Goal: Task Accomplishment & Management: Use online tool/utility

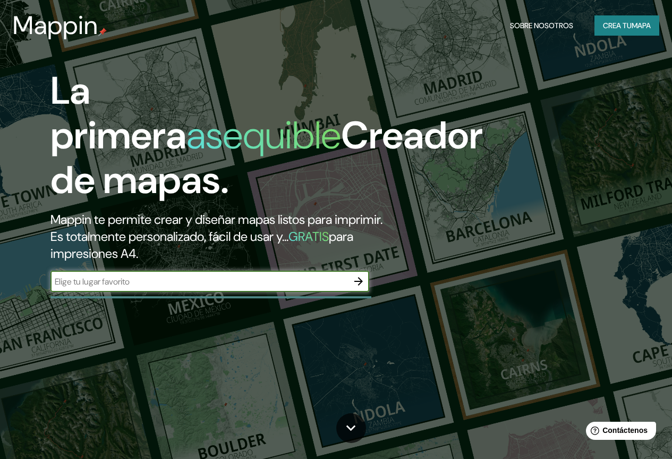
click at [251, 288] on input "text" at bounding box center [199, 281] width 298 height 12
type input "pekinl"
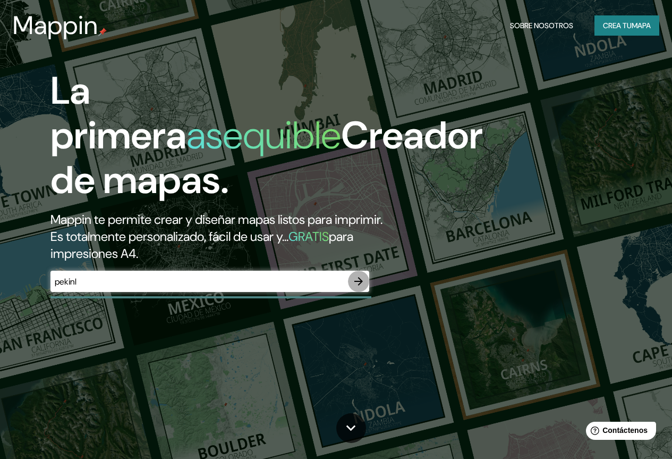
click at [359, 288] on icon "button" at bounding box center [358, 281] width 13 height 13
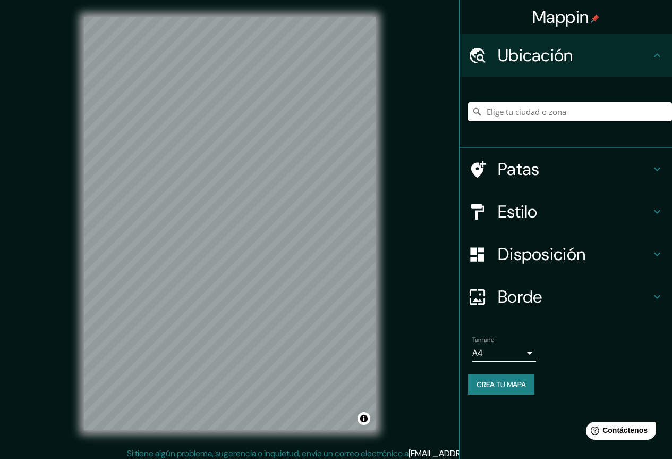
click at [557, 111] on input "Elige tu ciudad o zona" at bounding box center [570, 111] width 204 height 19
type input "p"
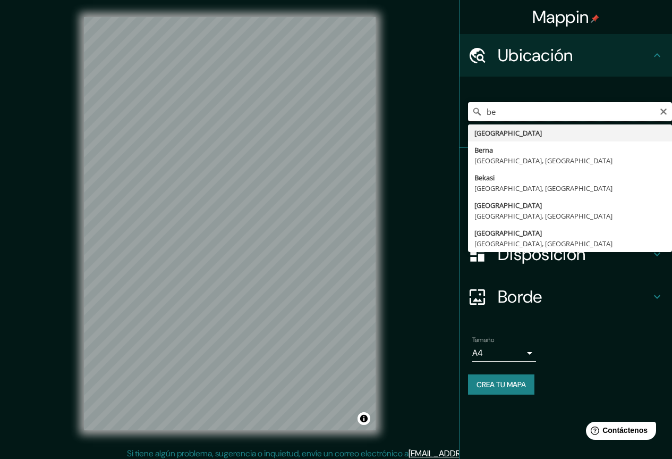
type input "b"
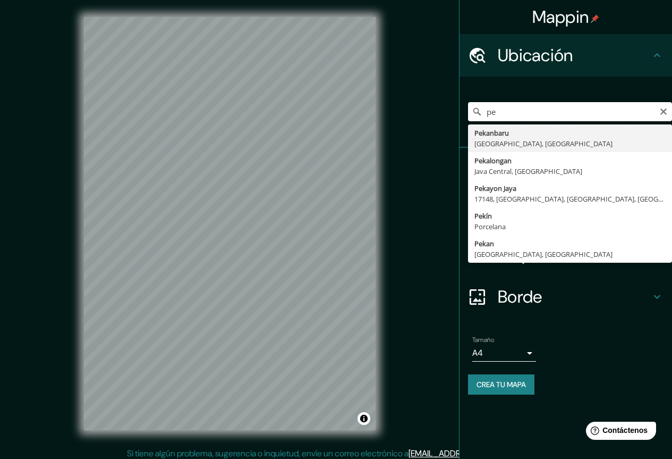
type input "p"
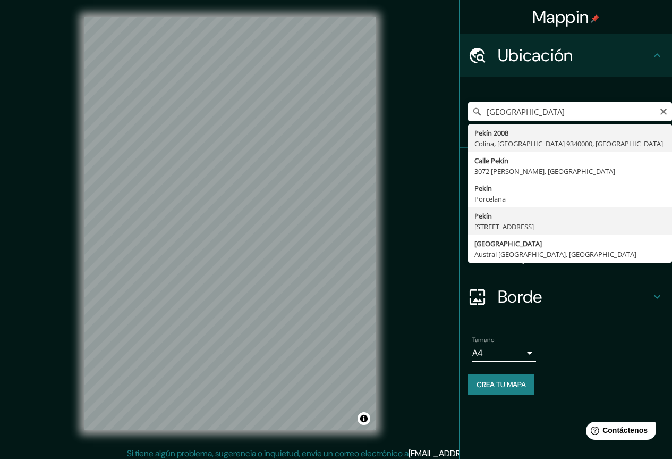
type input "[GEOGRAPHIC_DATA], [STREET_ADDRESS]"
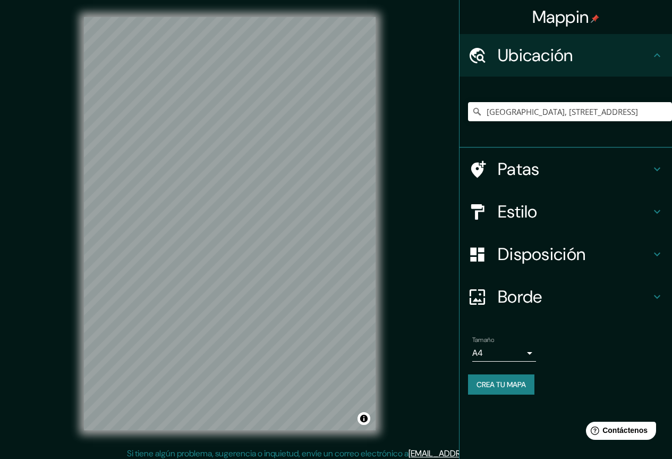
click at [548, 209] on h4 "Estilo" at bounding box center [574, 211] width 153 height 21
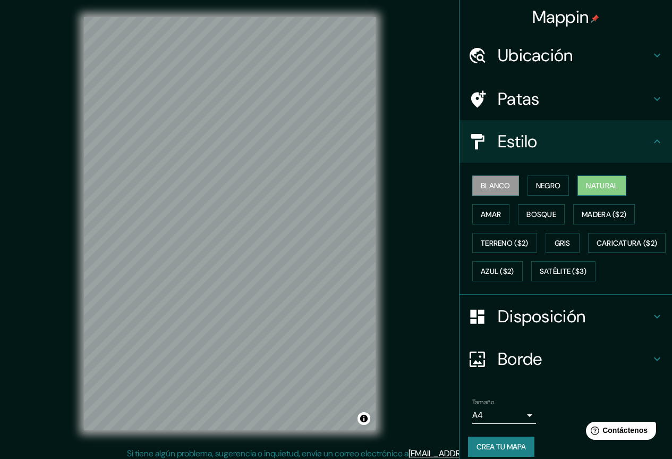
click at [589, 183] on font "Natural" at bounding box center [602, 186] width 32 height 10
